Goal: Find specific page/section: Find specific page/section

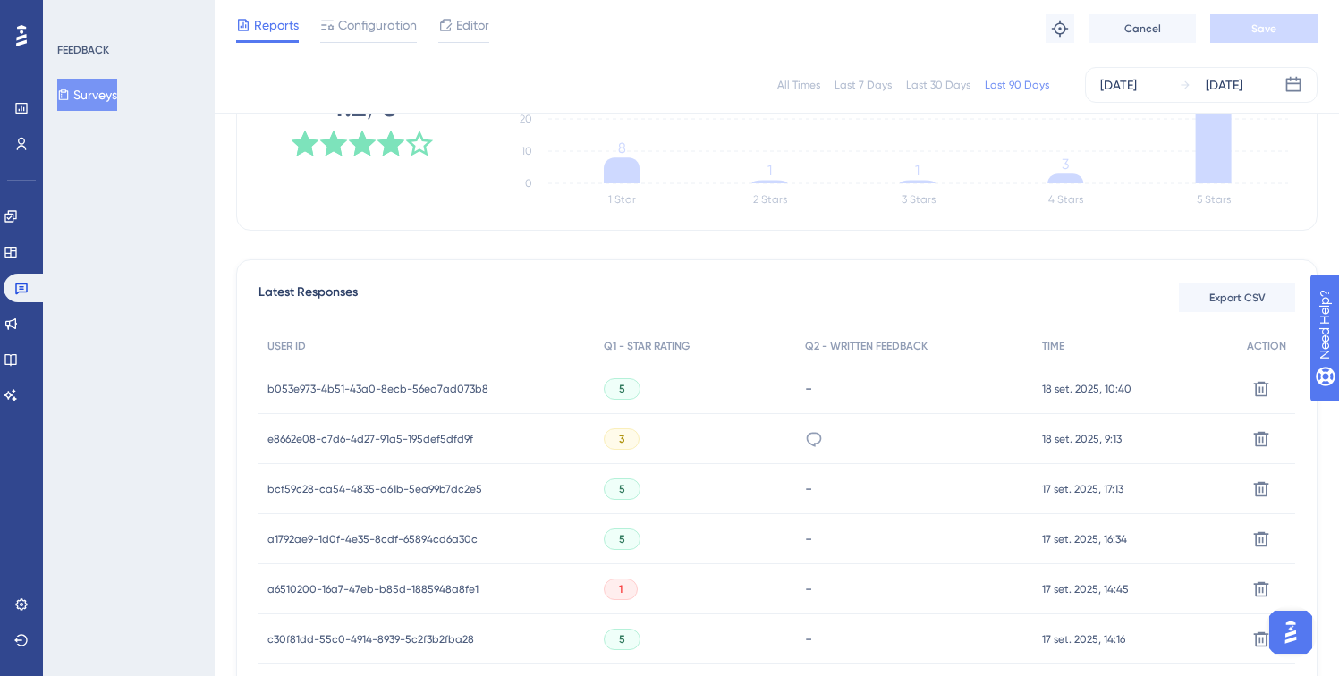
click at [166, 242] on div "FEEDBACK Surveys" at bounding box center [129, 338] width 172 height 676
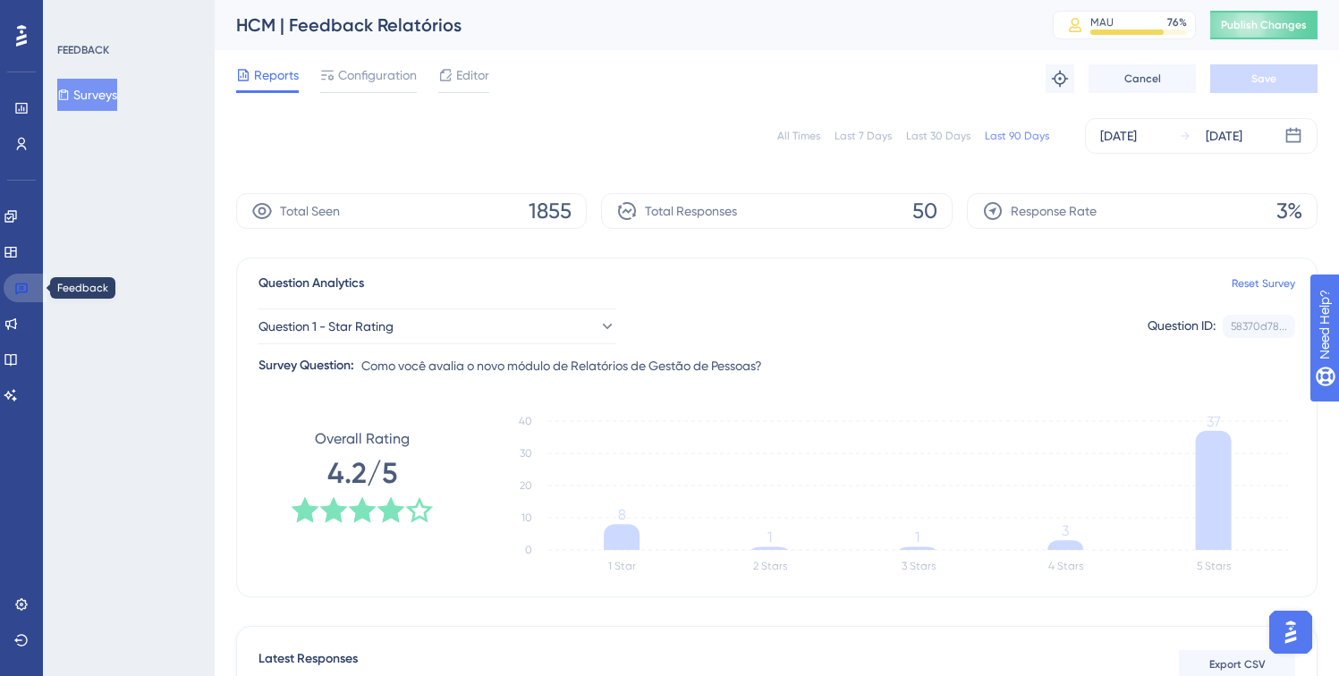
click at [36, 282] on link at bounding box center [25, 288] width 43 height 29
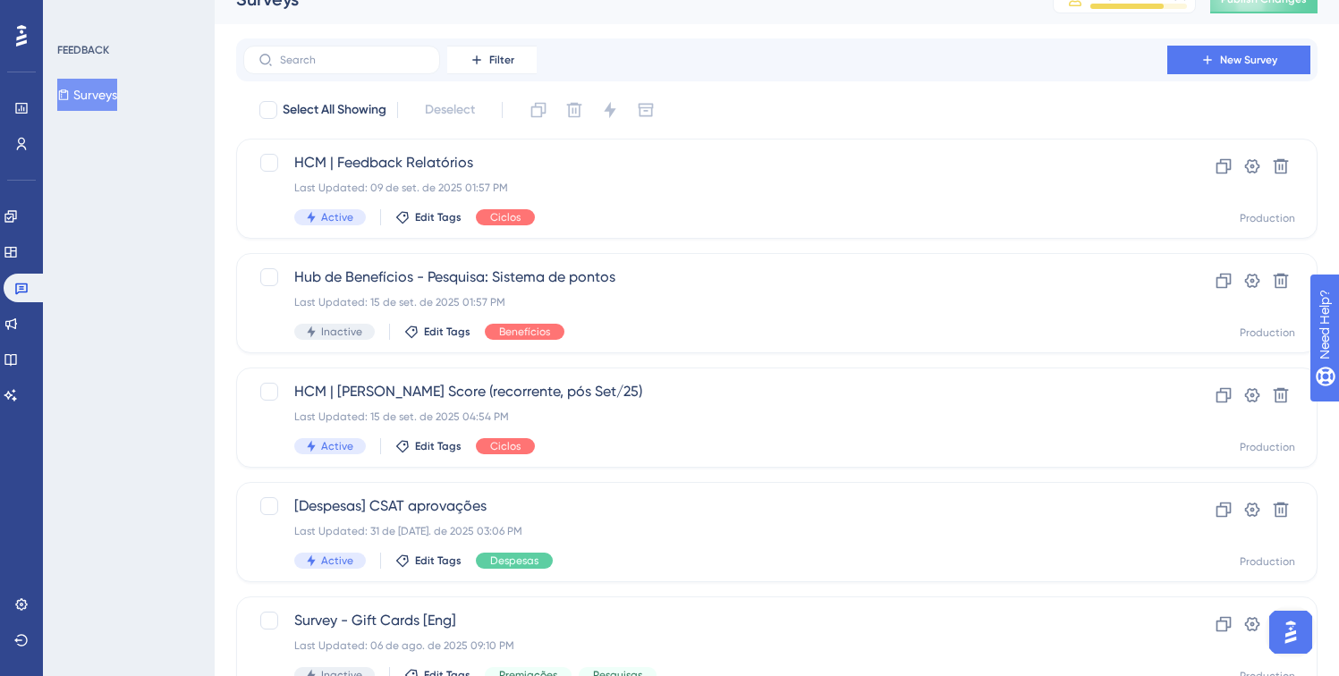
scroll to position [36, 0]
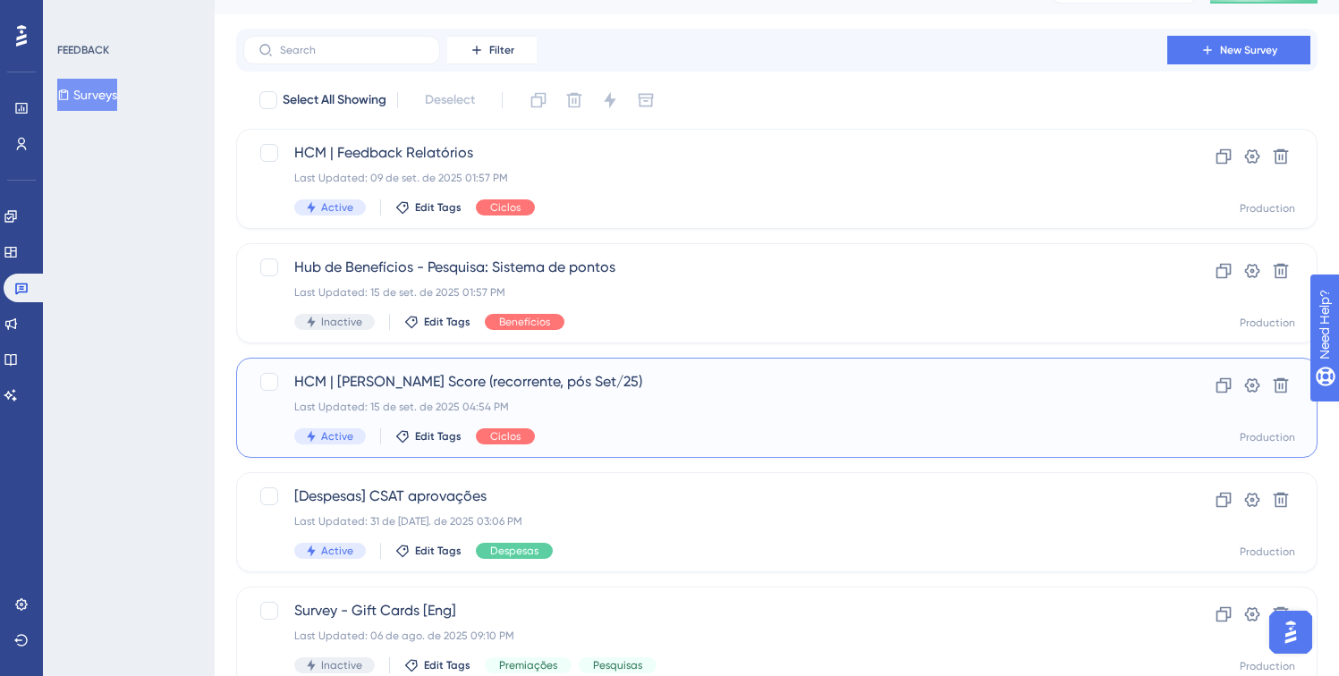
click at [434, 404] on div "Last Updated: 15 de set. de 2025 04:54 PM" at bounding box center [705, 407] width 822 height 14
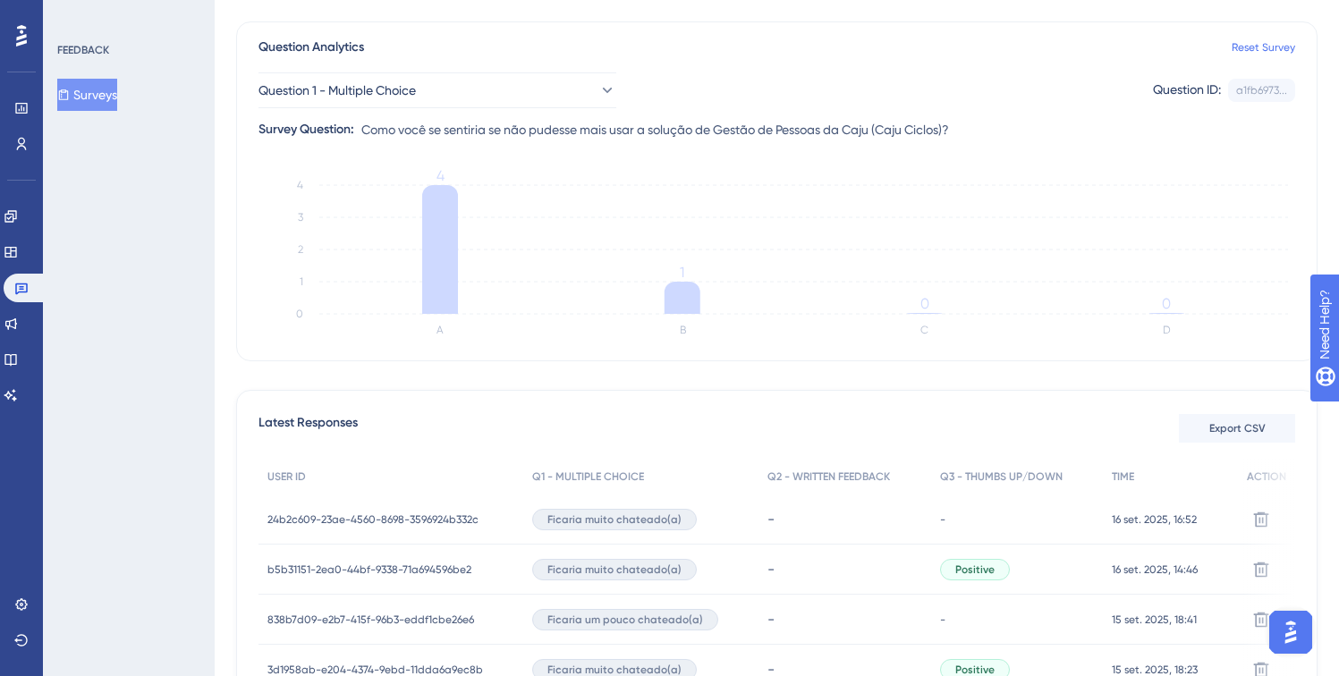
scroll to position [263, 0]
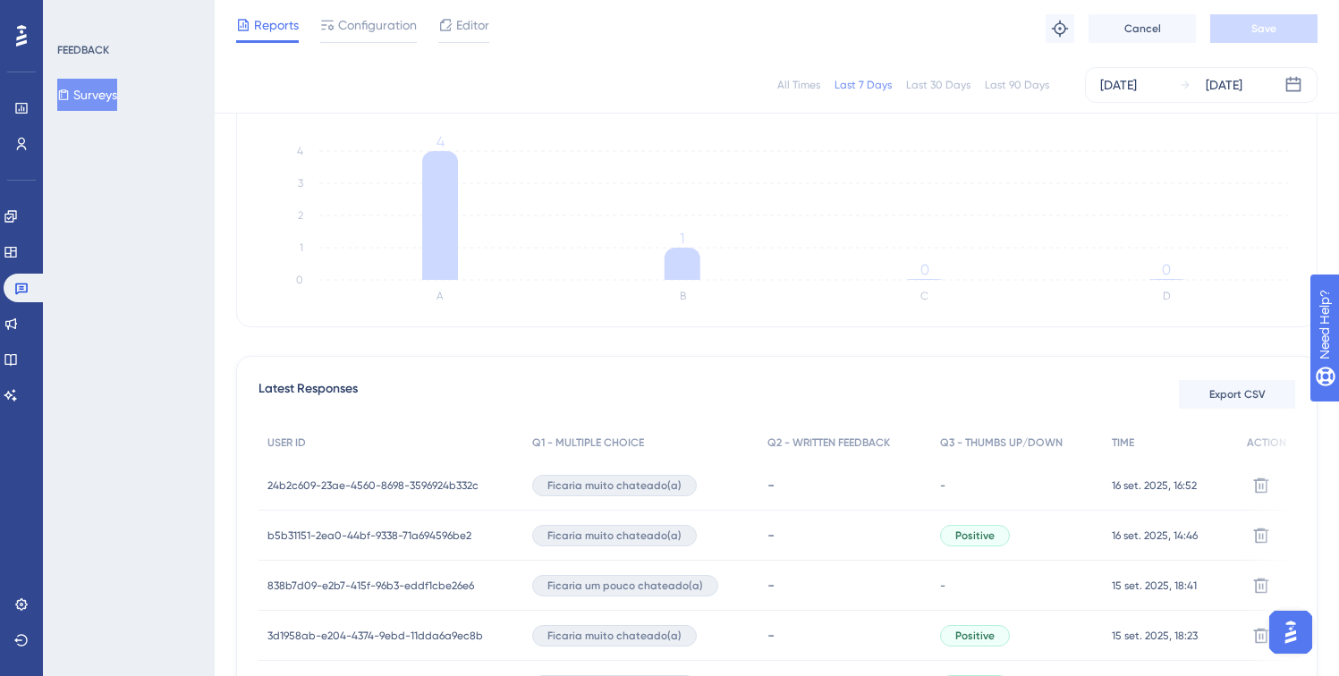
click at [319, 536] on span "b5b31151-2ea0-44bf-9338-71a694596be2" at bounding box center [369, 536] width 204 height 14
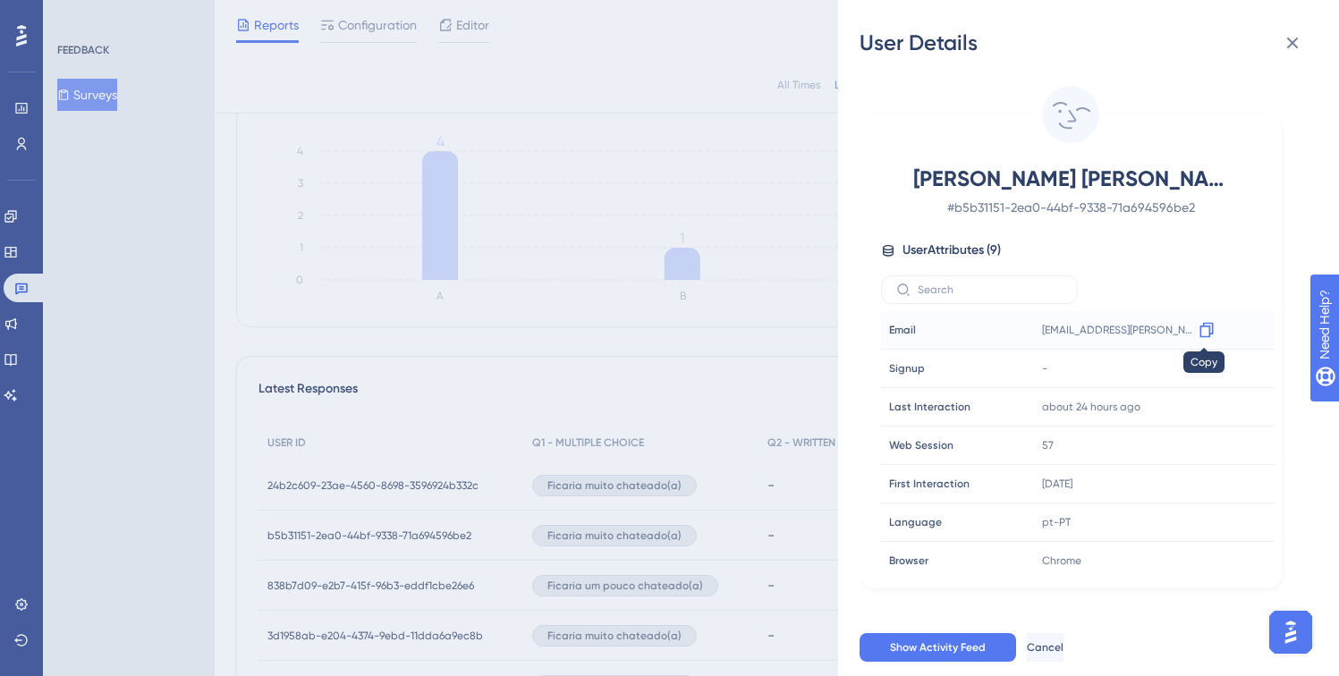
click at [1203, 330] on icon at bounding box center [1206, 330] width 18 height 18
click at [754, 190] on div "User Details [PERSON_NAME] [PERSON_NAME] # b5b31151-2ea0-44bf-9338-71a694596be2…" at bounding box center [669, 338] width 1339 height 676
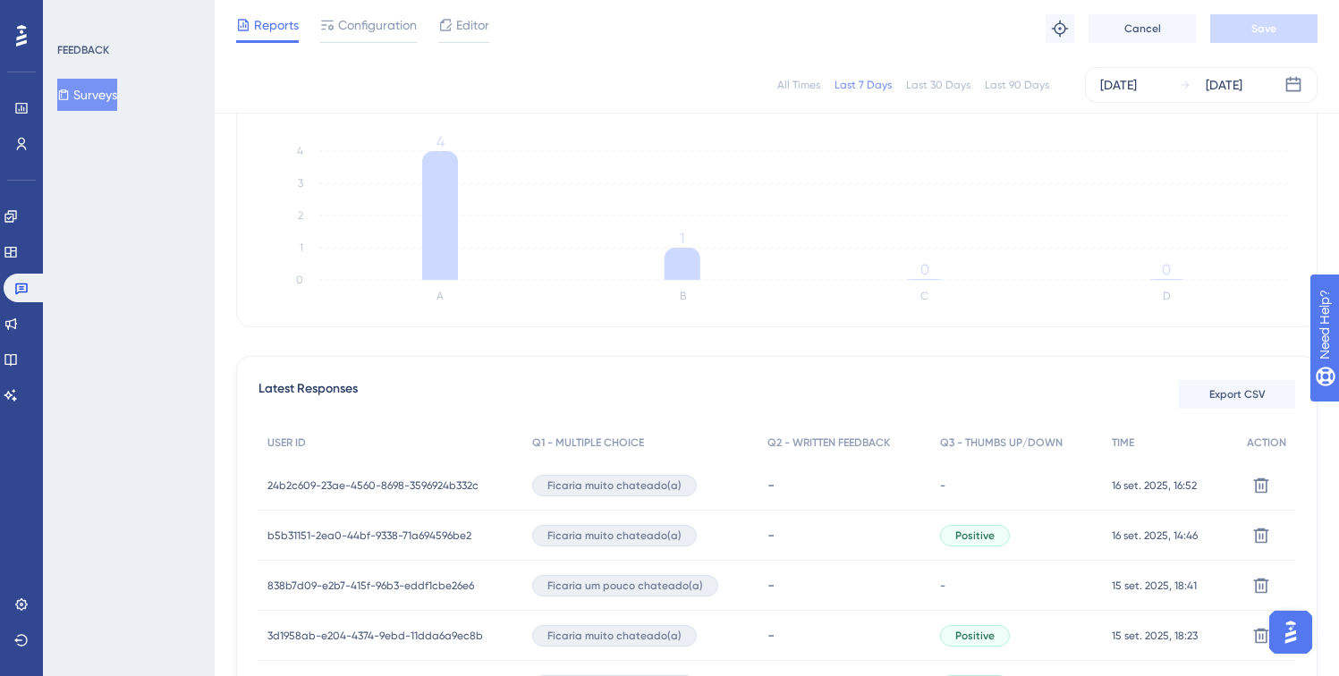
click at [406, 488] on span "24b2c609-23ae-4560-8698-3596924b332c" at bounding box center [372, 485] width 211 height 14
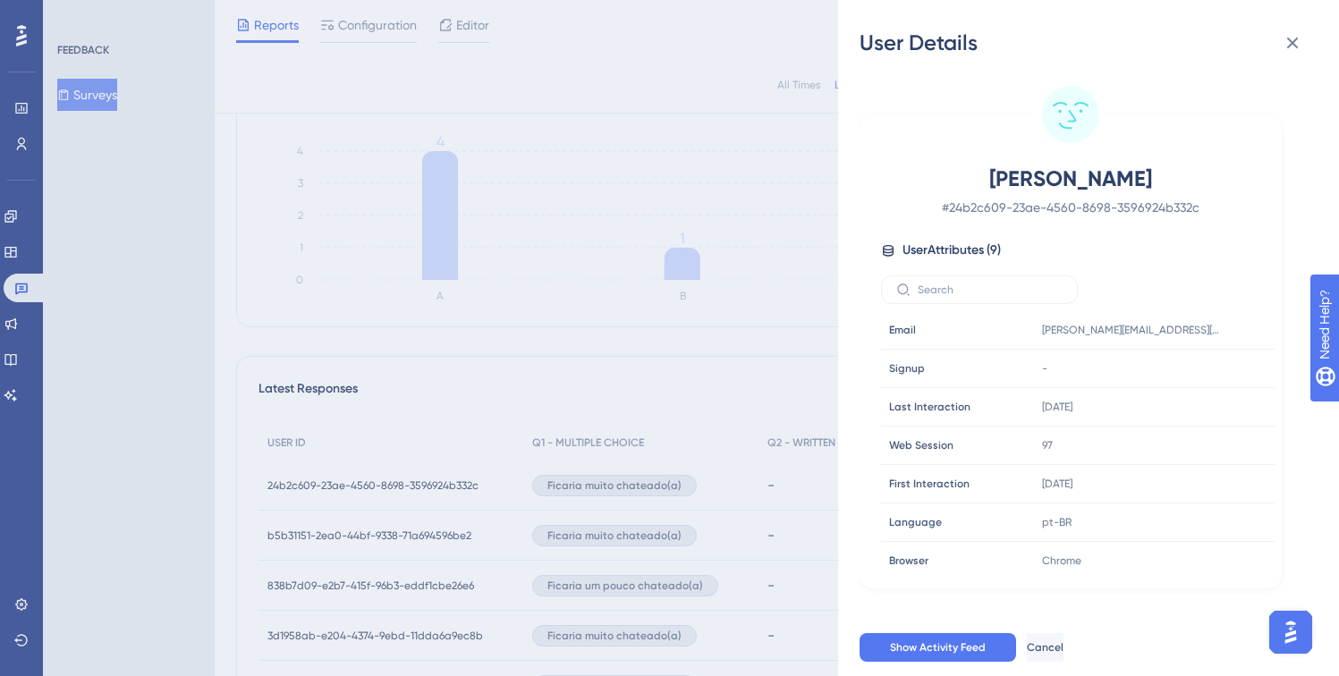
click at [495, 261] on div "User Details [PERSON_NAME] # 24b2c609-23ae-4560-8698-3596924b332c User Attribut…" at bounding box center [669, 338] width 1339 height 676
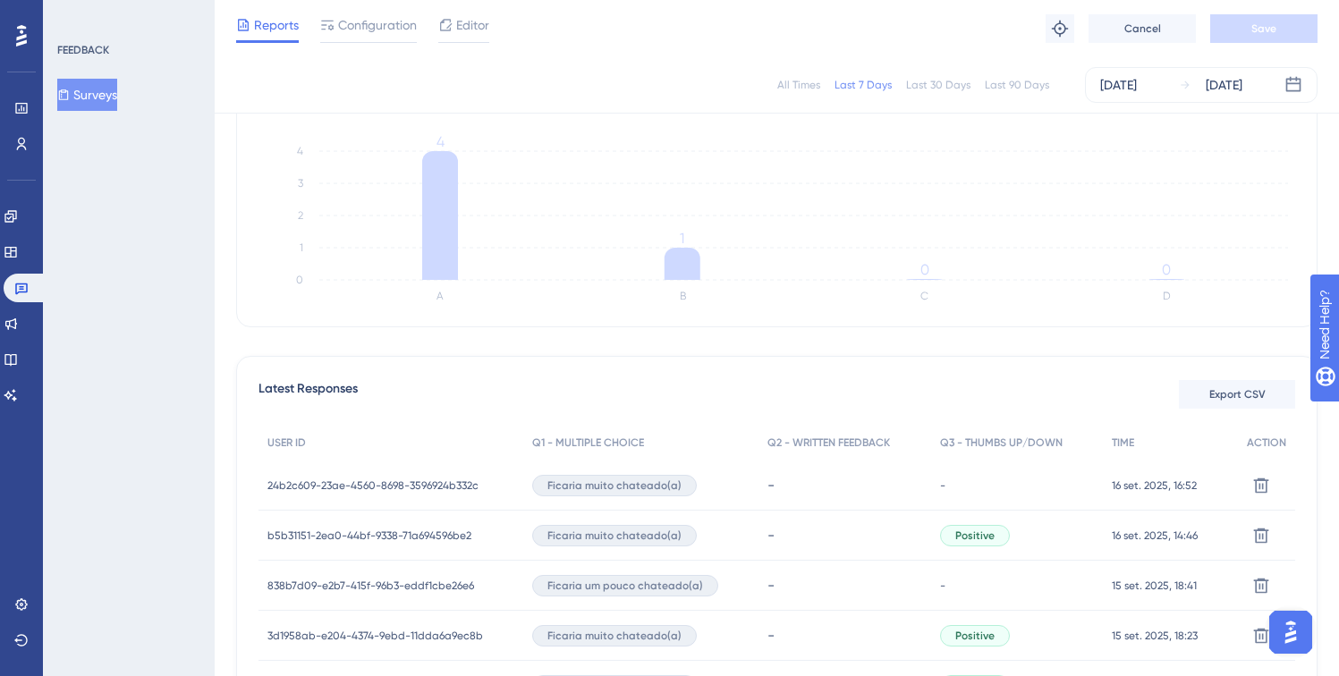
click at [292, 532] on span "b5b31151-2ea0-44bf-9338-71a694596be2" at bounding box center [369, 536] width 204 height 14
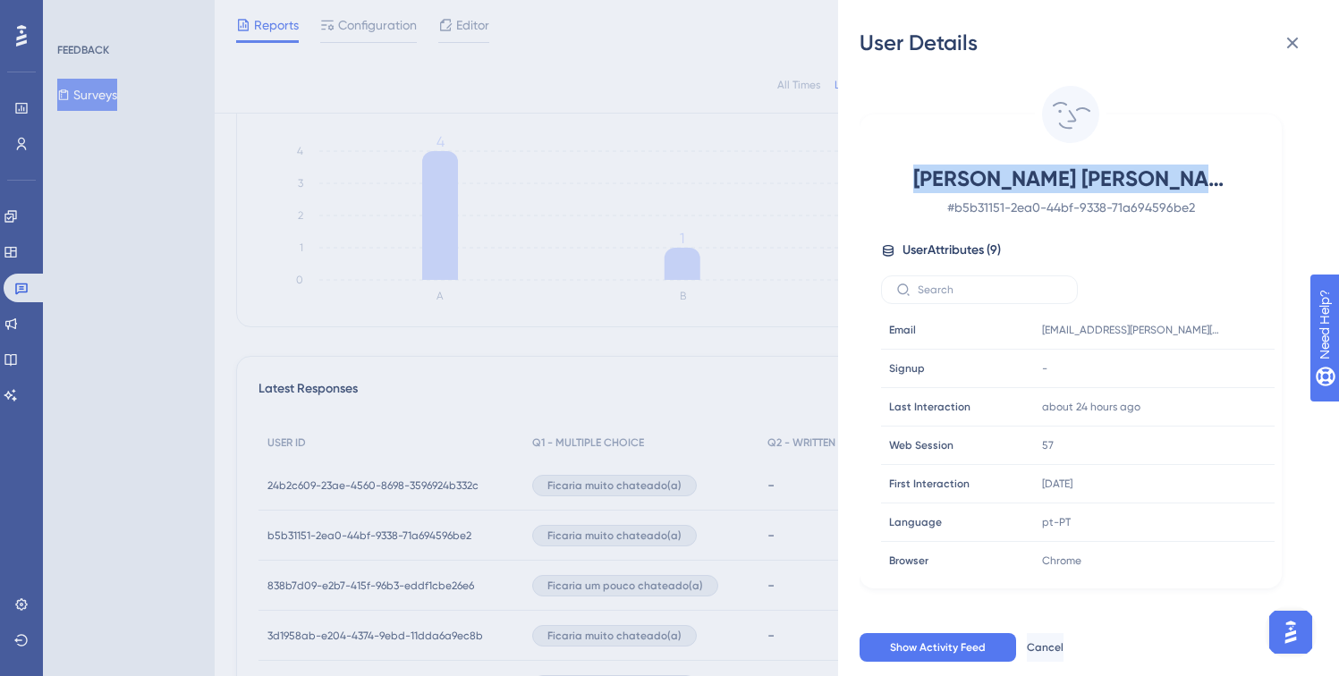
drag, startPoint x: 930, startPoint y: 179, endPoint x: 1218, endPoint y: 183, distance: 288.0
click at [1218, 183] on span "[PERSON_NAME] [PERSON_NAME]" at bounding box center [1070, 179] width 315 height 29
copy span "[PERSON_NAME] [PERSON_NAME]"
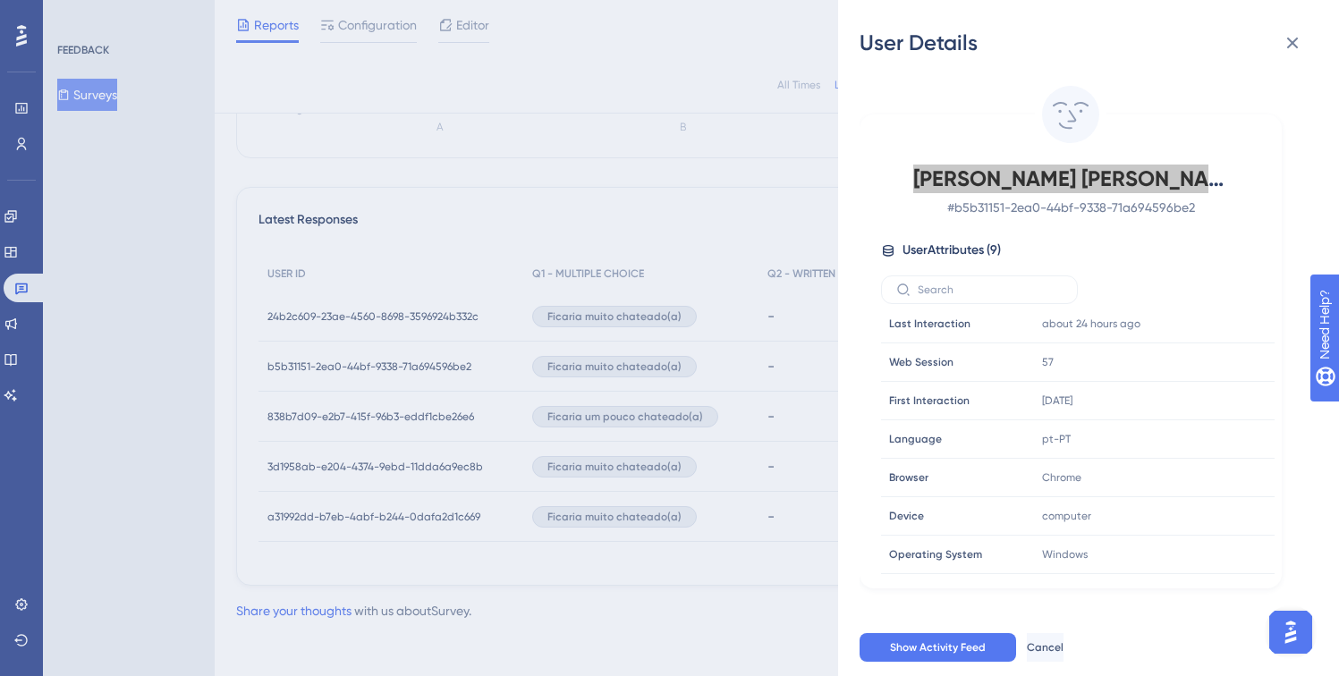
scroll to position [435, 0]
click at [1092, 242] on div "User Attributes ( 9 )" at bounding box center [1070, 250] width 379 height 21
click at [1053, 185] on span "[PERSON_NAME] [PERSON_NAME]" at bounding box center [1070, 179] width 315 height 29
click at [1085, 177] on span "[PERSON_NAME] [PERSON_NAME]" at bounding box center [1070, 179] width 315 height 29
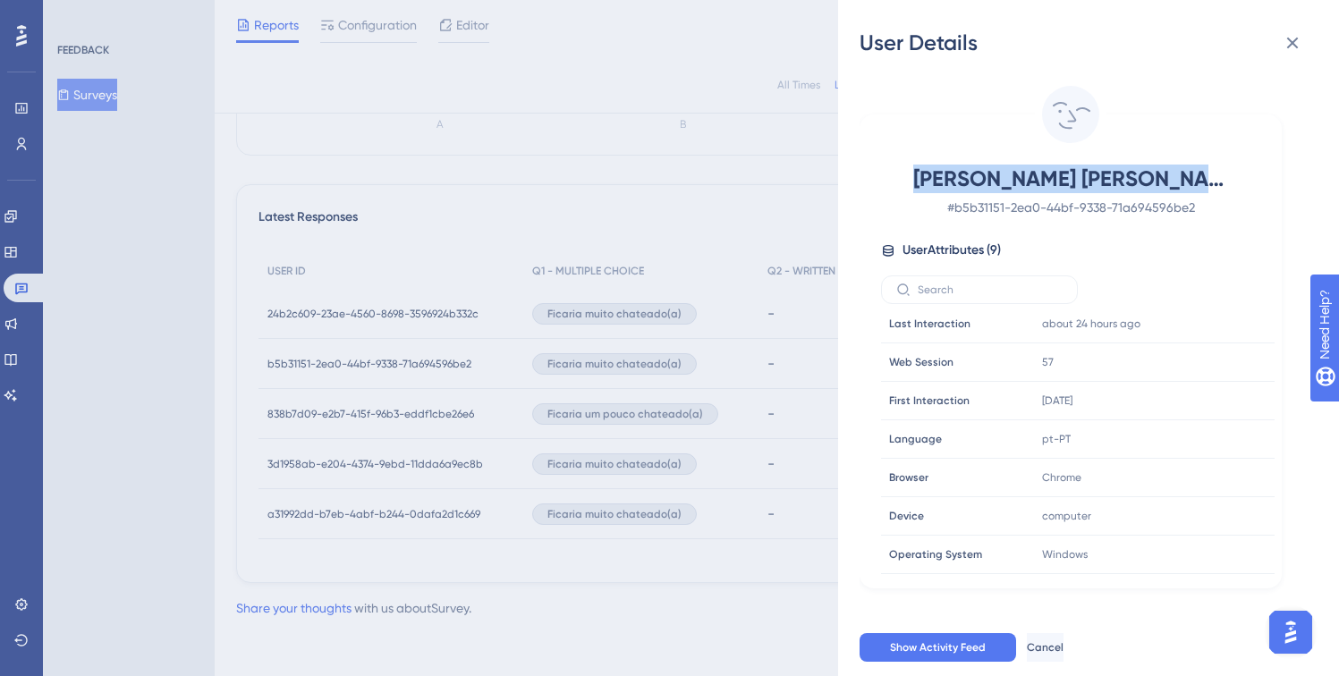
click at [1085, 178] on span "[PERSON_NAME] [PERSON_NAME]" at bounding box center [1070, 179] width 315 height 29
copy span "[PERSON_NAME] [PERSON_NAME]"
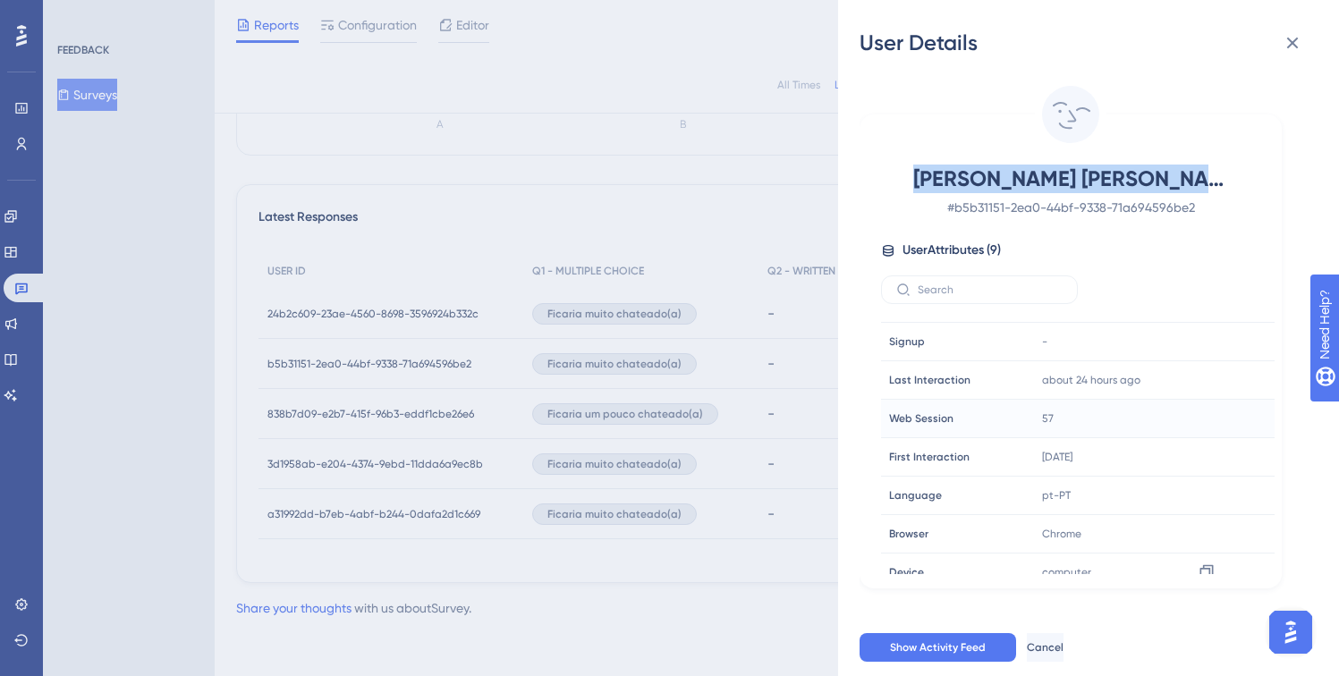
scroll to position [0, 0]
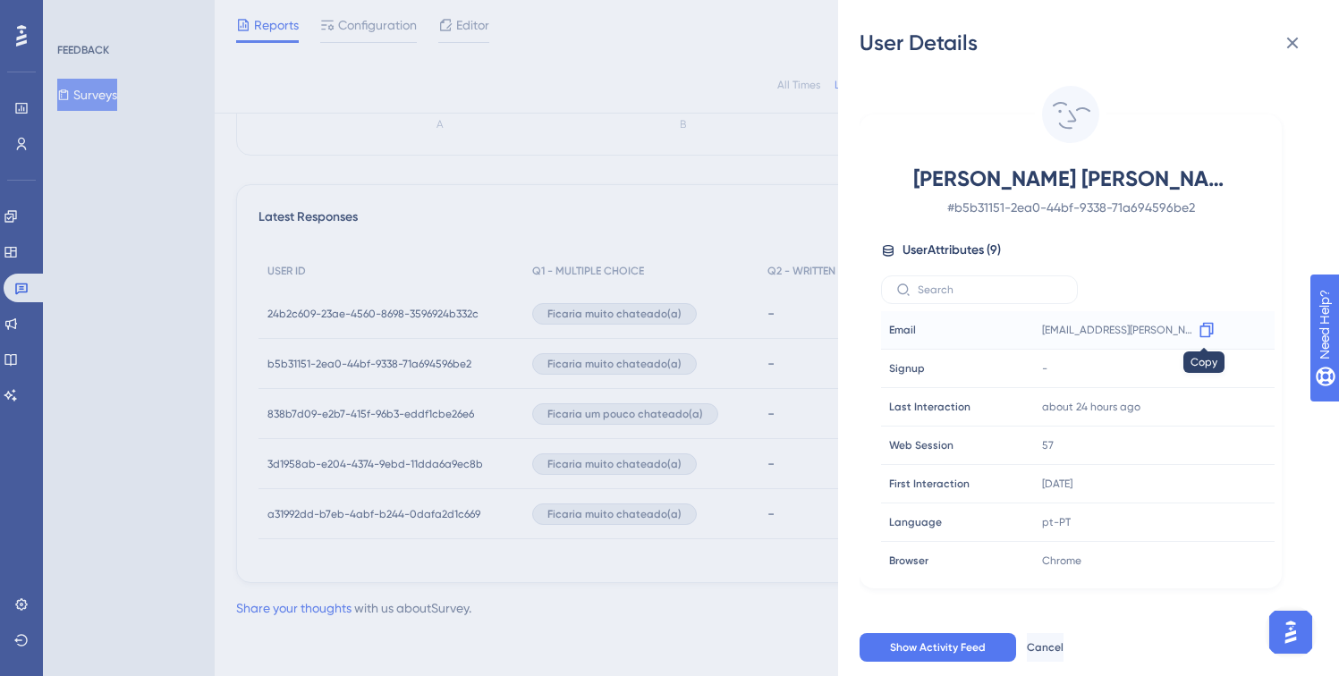
click at [1203, 328] on icon at bounding box center [1206, 330] width 18 height 18
click at [1084, 216] on span "# b5b31151-2ea0-44bf-9338-71a694596be2" at bounding box center [1070, 207] width 315 height 21
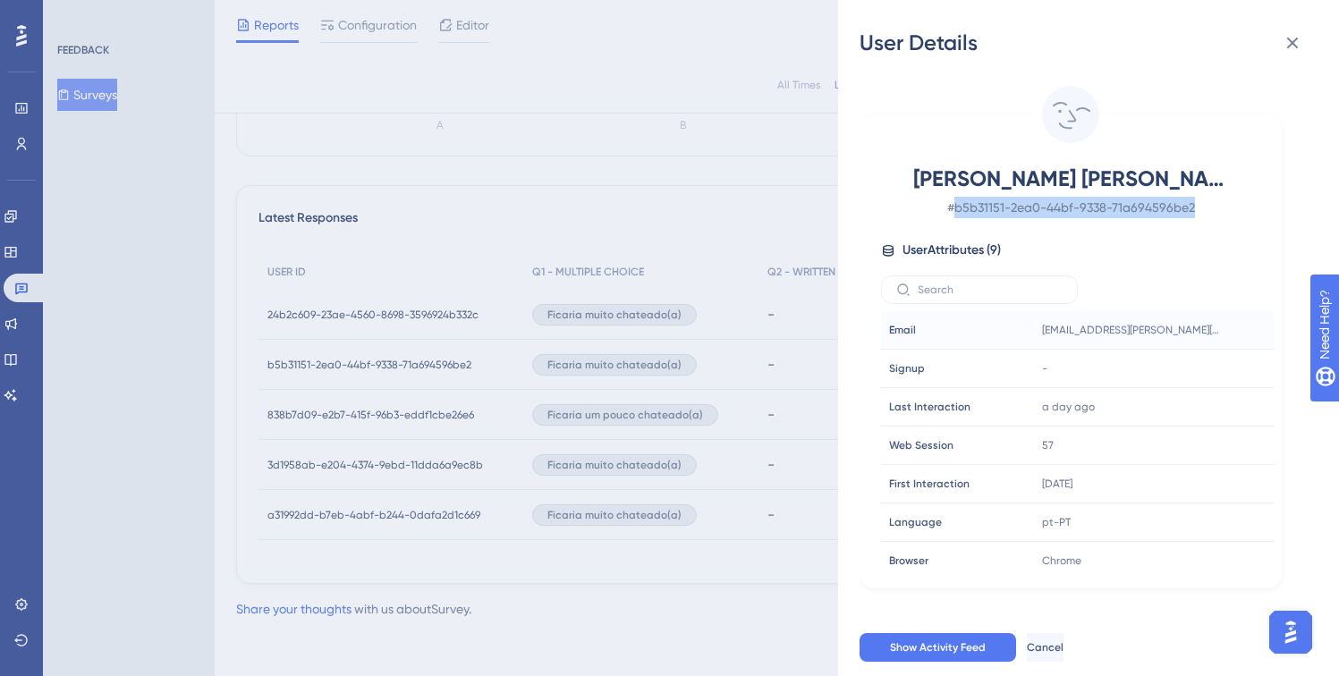
drag, startPoint x: 1200, startPoint y: 205, endPoint x: 957, endPoint y: 209, distance: 243.3
click at [957, 209] on span "# b5b31151-2ea0-44bf-9338-71a694596be2" at bounding box center [1070, 207] width 315 height 21
copy span "b5b31151-2ea0-44bf-9338-71a694596be2"
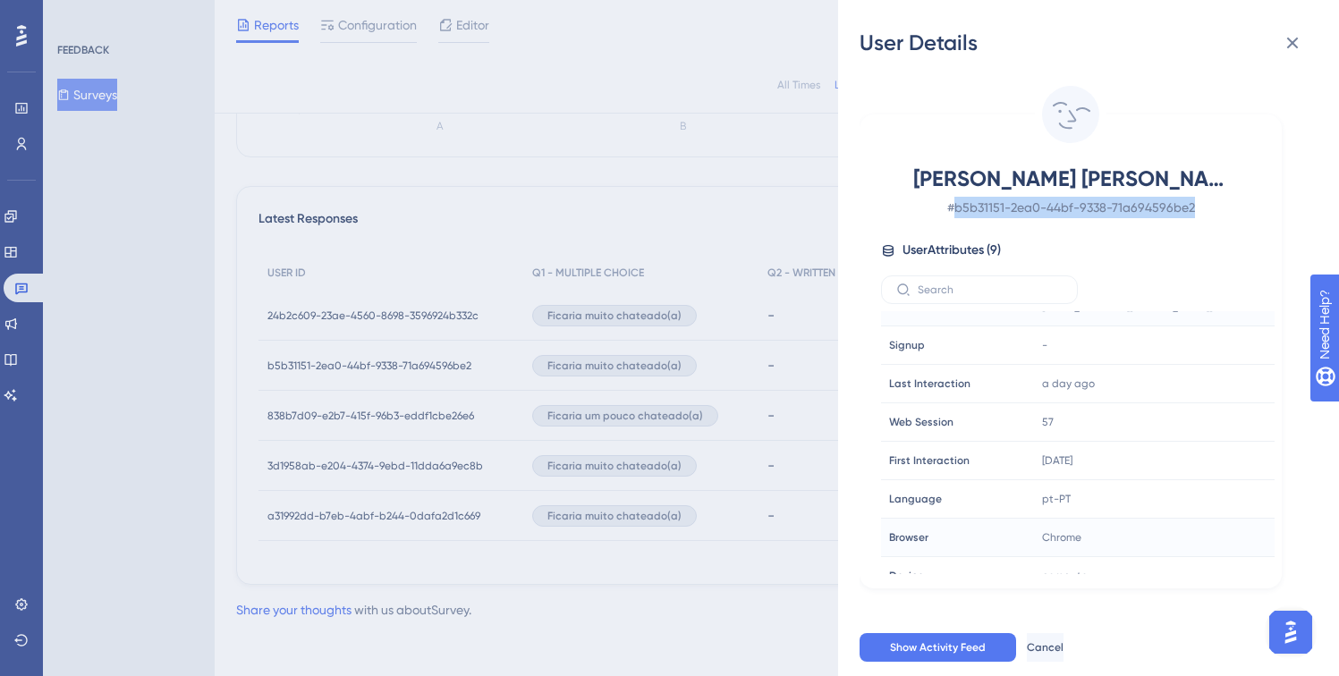
scroll to position [83, 0]
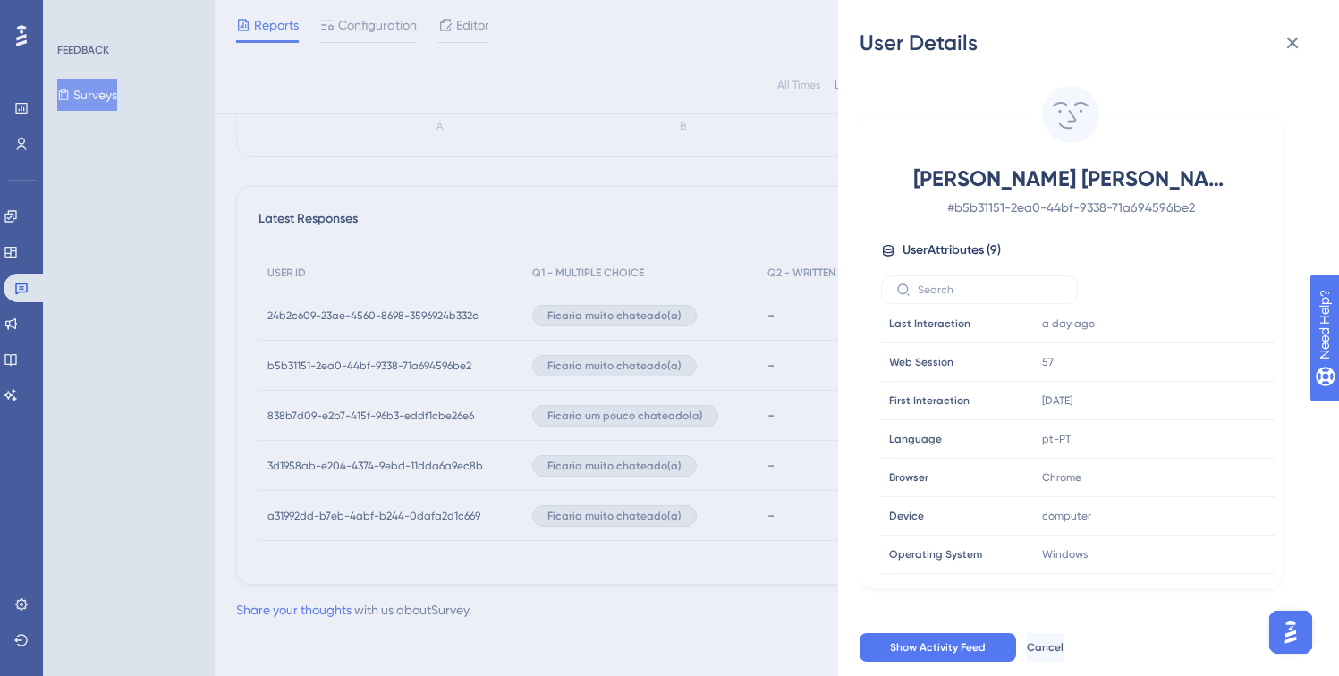
click at [511, 182] on div "User Details [PERSON_NAME] [PERSON_NAME] # b5b31151-2ea0-44bf-9338-71a694596be2…" at bounding box center [669, 338] width 1339 height 676
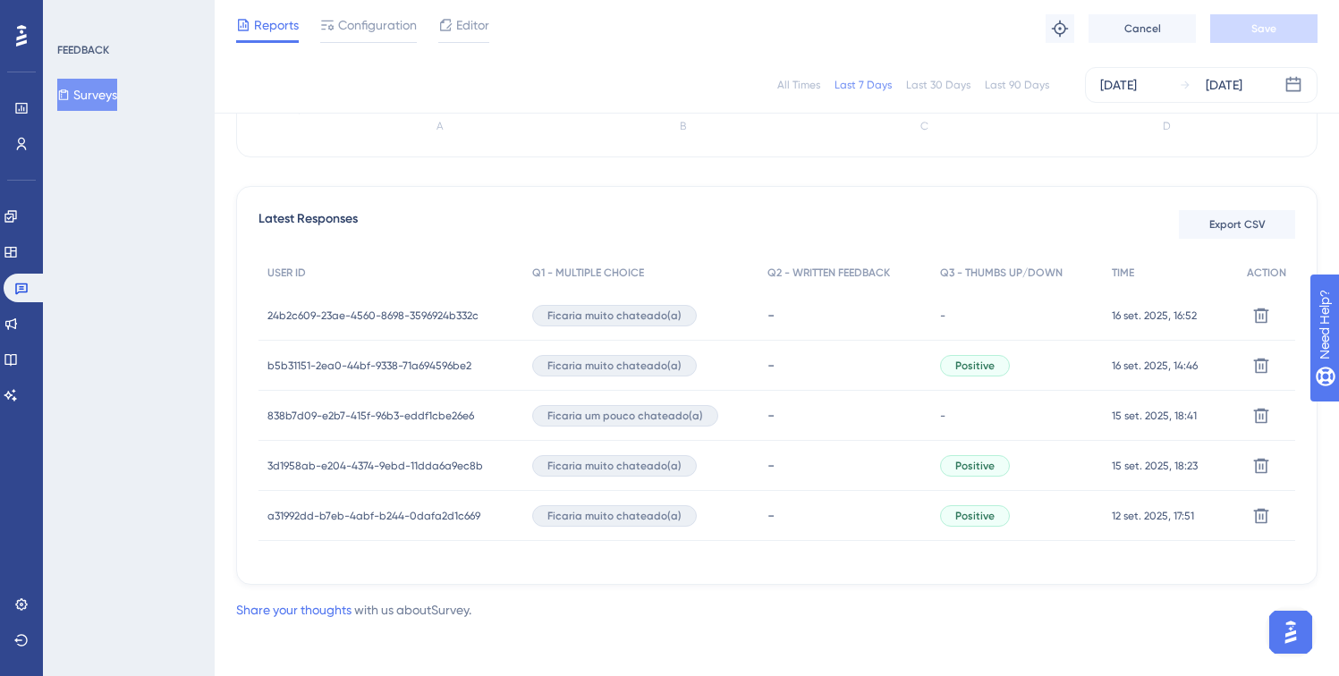
click at [471, 184] on div "All Times Last 7 Days Last 30 Days Last 90 Days [DATE] [DATE] Total Seen 103 To…" at bounding box center [776, 155] width 1081 height 860
click at [377, 460] on span "3d1958ab-e204-4374-9ebd-11dda6a9ec8b" at bounding box center [375, 466] width 216 height 14
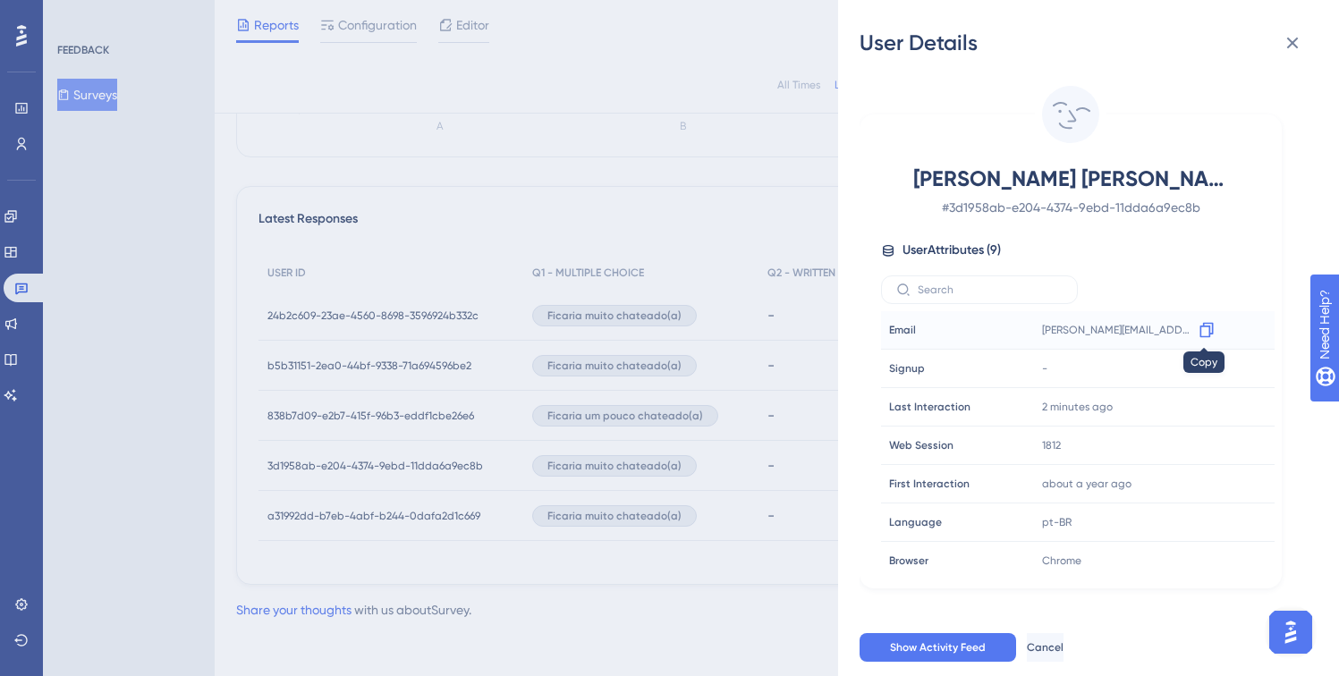
click at [1209, 332] on icon at bounding box center [1205, 330] width 13 height 15
drag, startPoint x: 1185, startPoint y: 210, endPoint x: 952, endPoint y: 210, distance: 232.5
click at [951, 211] on span "# 3d1958ab-e204-4374-9ebd-11dda6a9ec8b" at bounding box center [1070, 207] width 315 height 21
copy span "3d1958ab-e204-4374-9ebd-11dda6a9ec8b"
